Goal: Task Accomplishment & Management: Complete application form

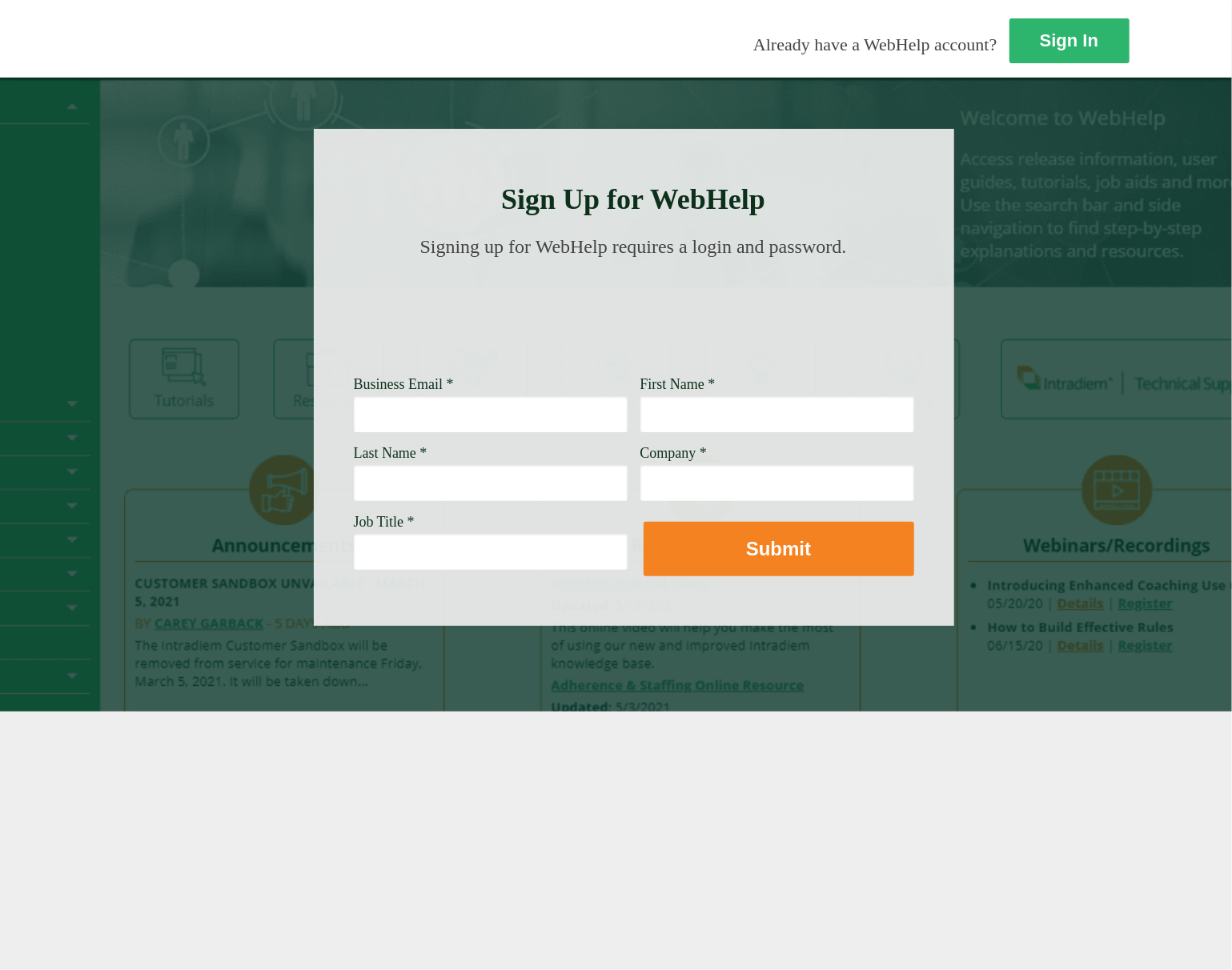
click at [430, 432] on input "Business Email *" at bounding box center [490, 413] width 274 height 37
type input "[EMAIL_ADDRESS][PERSON_NAME][DOMAIN_NAME]"
type input "mario"
type input "[PERSON_NAME]"
type input "[PERSON_NAME] fargo"
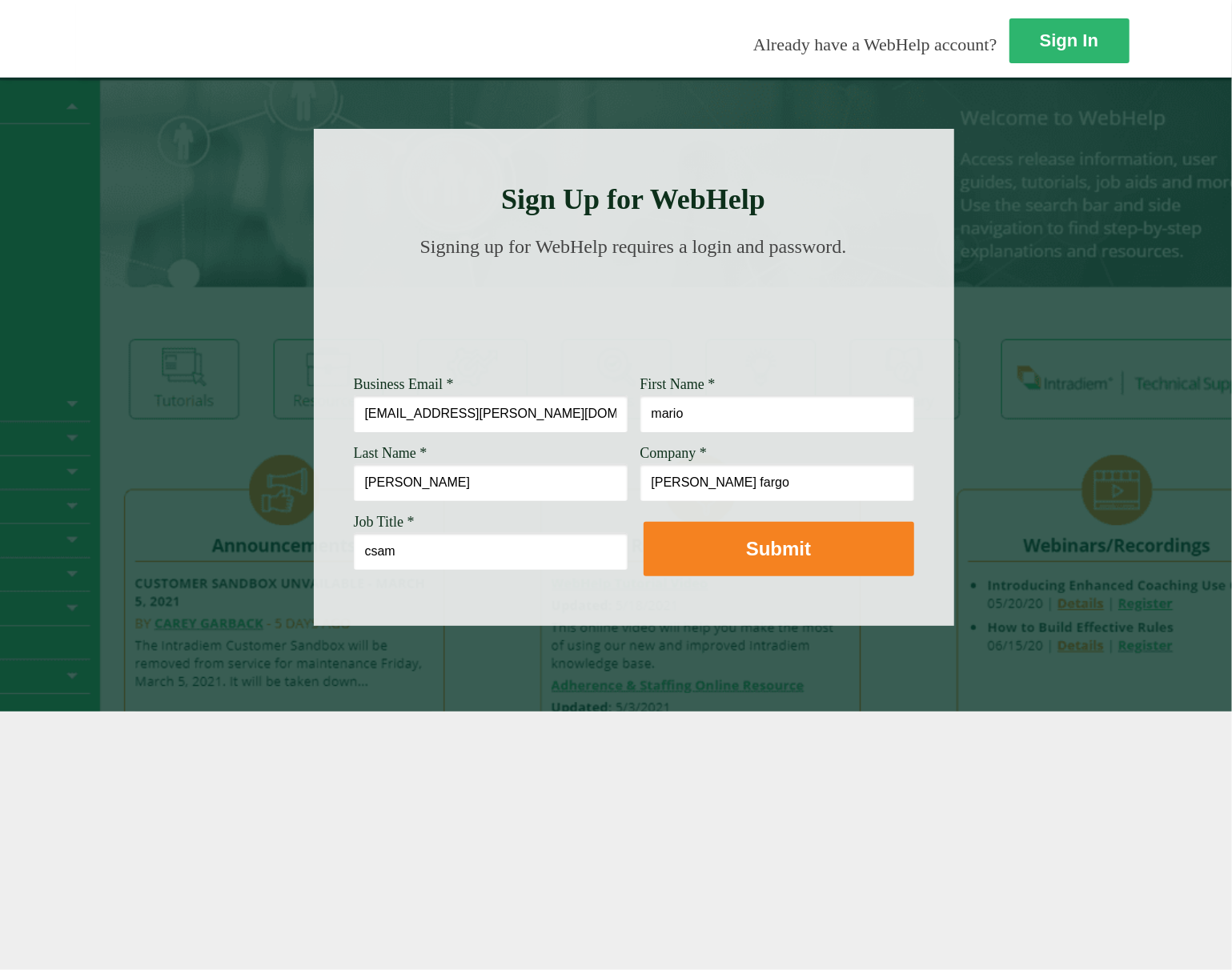
type input "csam"
click at [724, 579] on div at bounding box center [633, 376] width 640 height 497
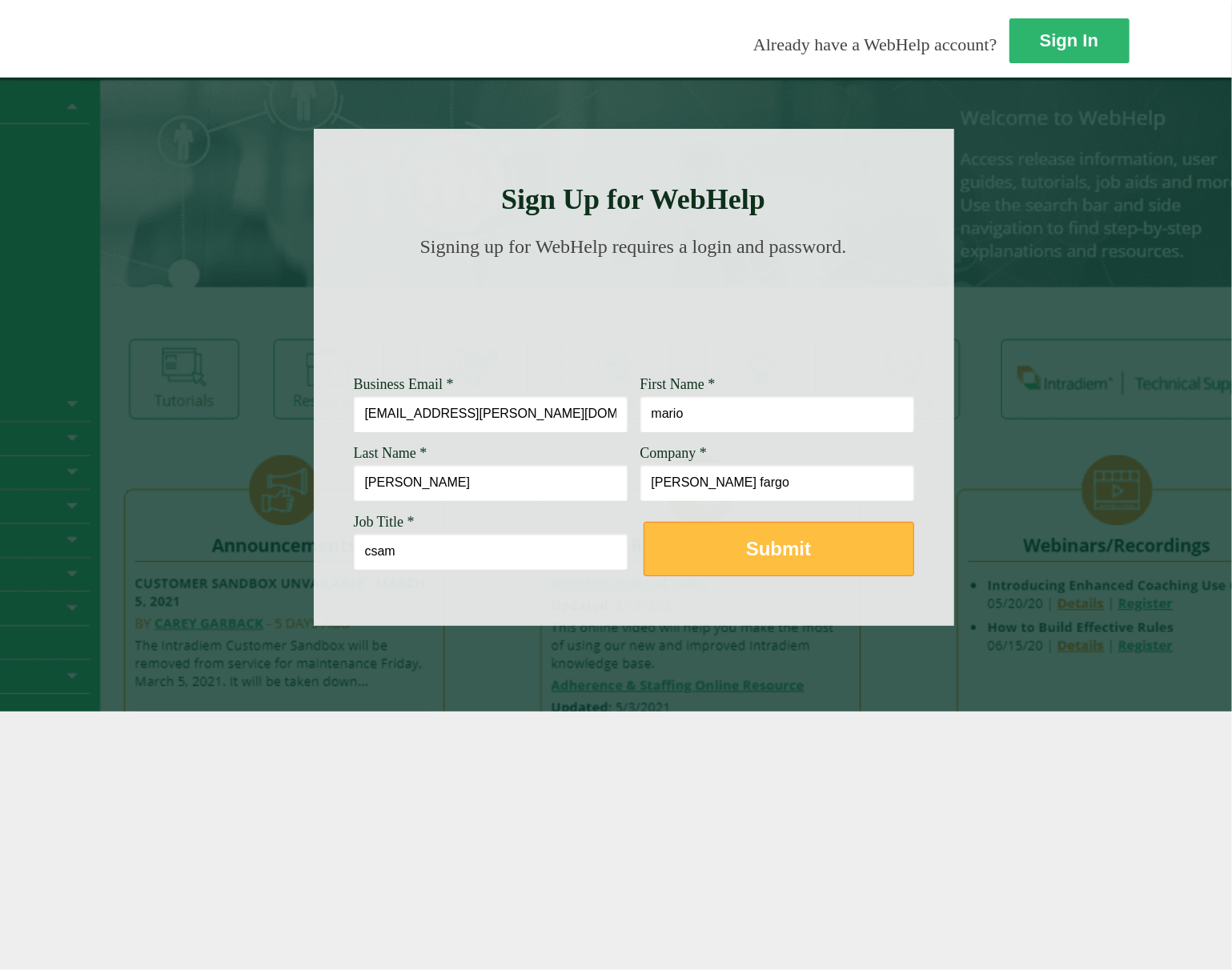
click at [725, 565] on button "Submit" at bounding box center [779, 549] width 271 height 55
